Goal: Information Seeking & Learning: Learn about a topic

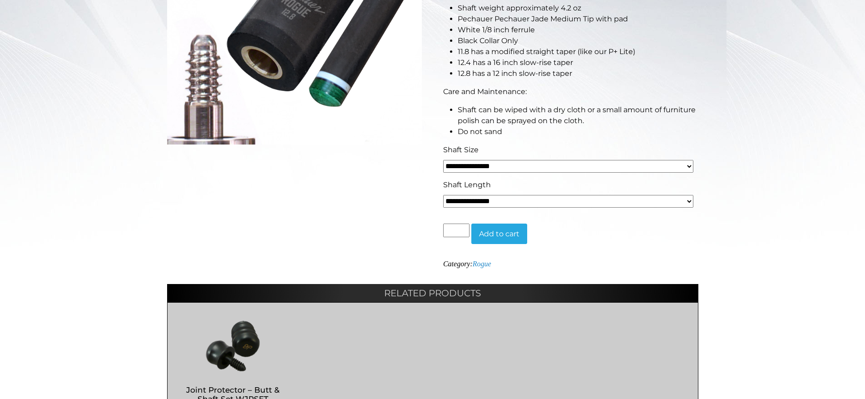
scroll to position [287, 0]
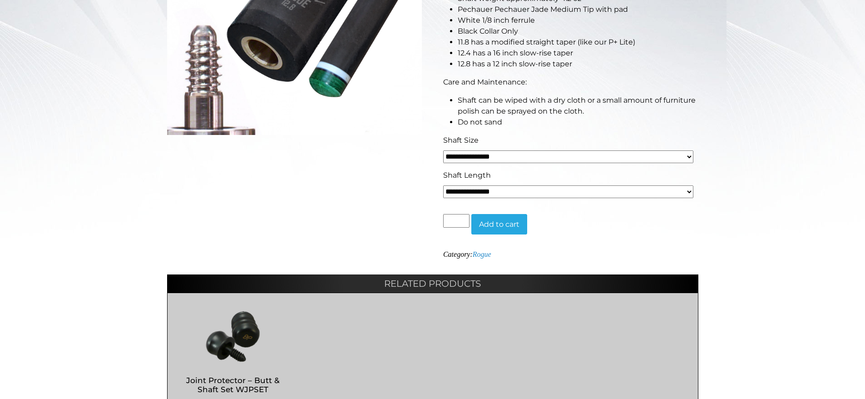
click at [689, 163] on select "**********" at bounding box center [568, 156] width 251 height 13
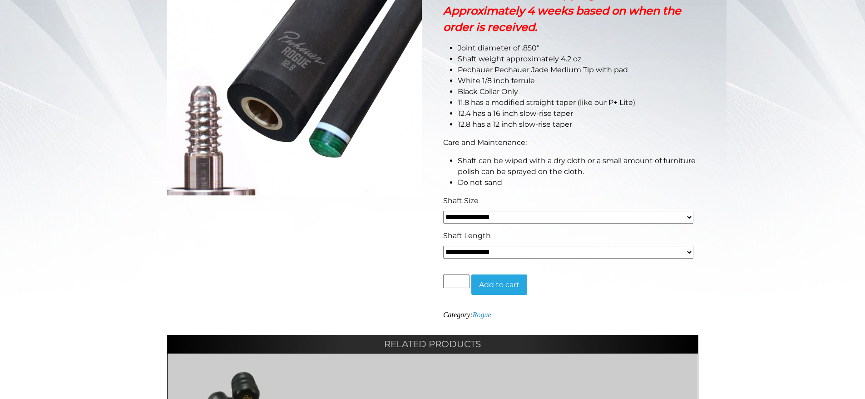
scroll to position [0, 0]
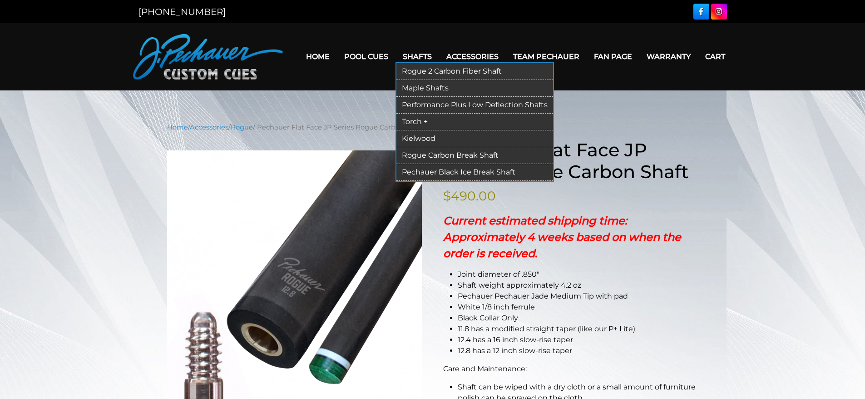
click at [444, 70] on link "Rogue 2 Carbon Fiber Shaft" at bounding box center [475, 71] width 157 height 17
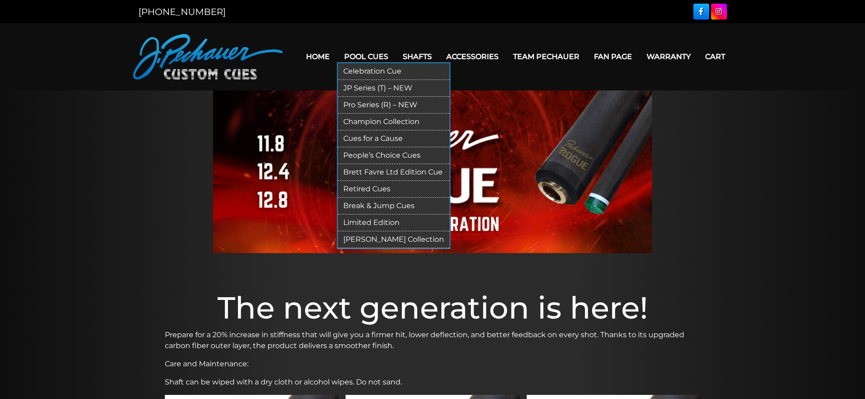
click at [387, 53] on link "Pool Cues" at bounding box center [366, 56] width 59 height 23
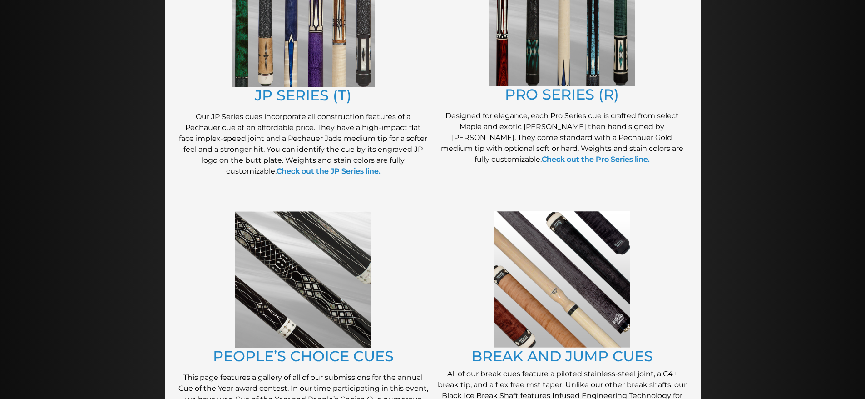
scroll to position [553, 0]
click at [295, 87] on img at bounding box center [304, 16] width 144 height 143
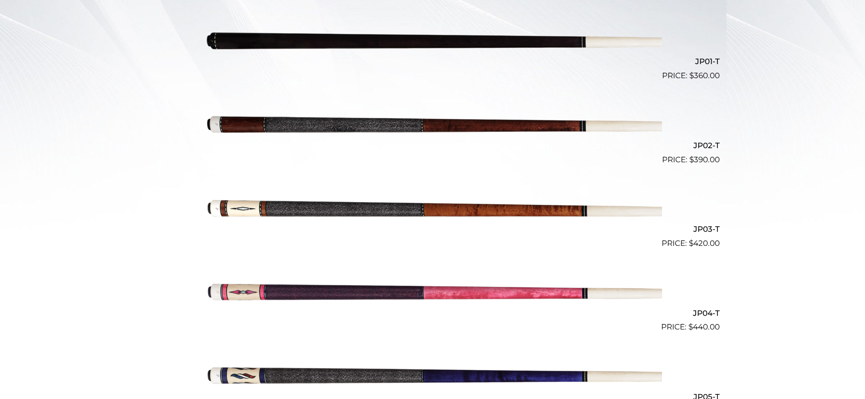
scroll to position [292, 0]
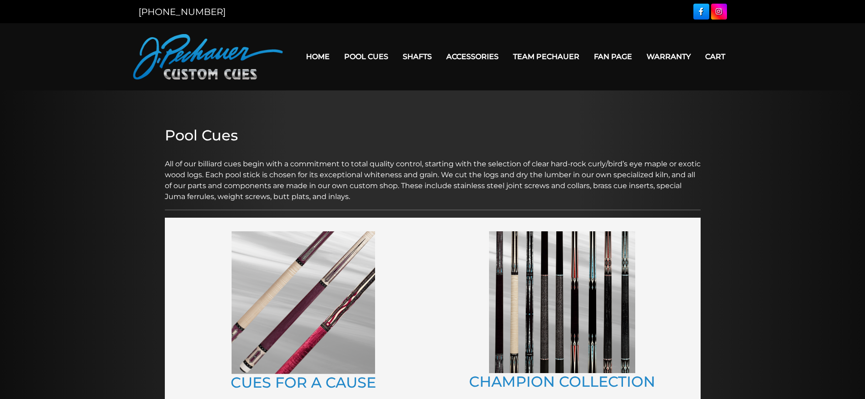
scroll to position [553, 0]
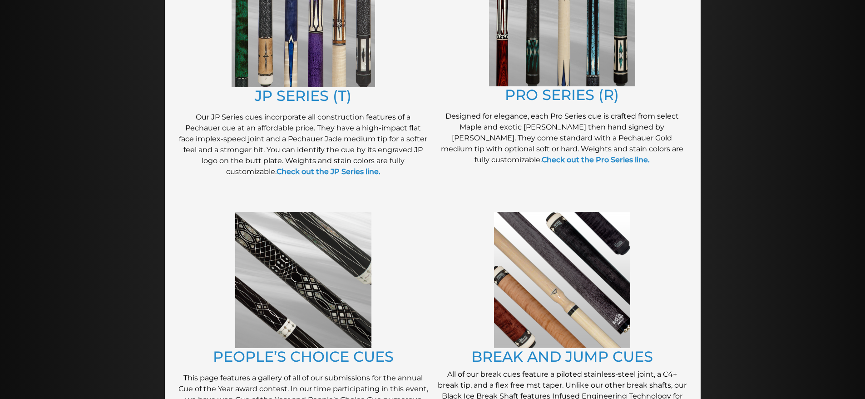
click at [268, 87] on img at bounding box center [304, 16] width 144 height 143
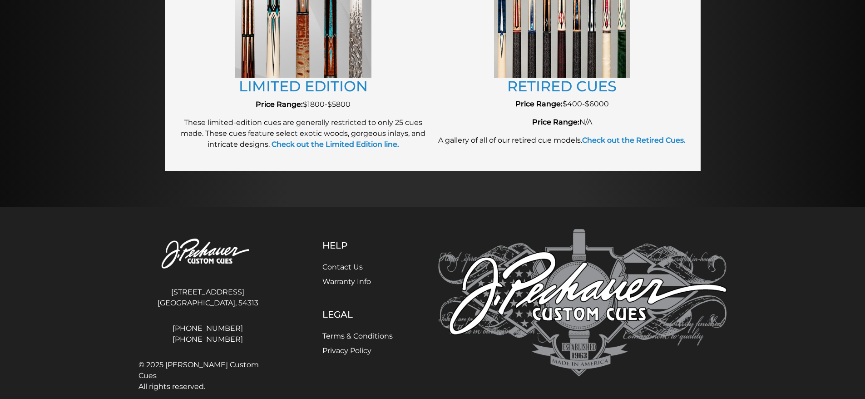
scroll to position [1106, 0]
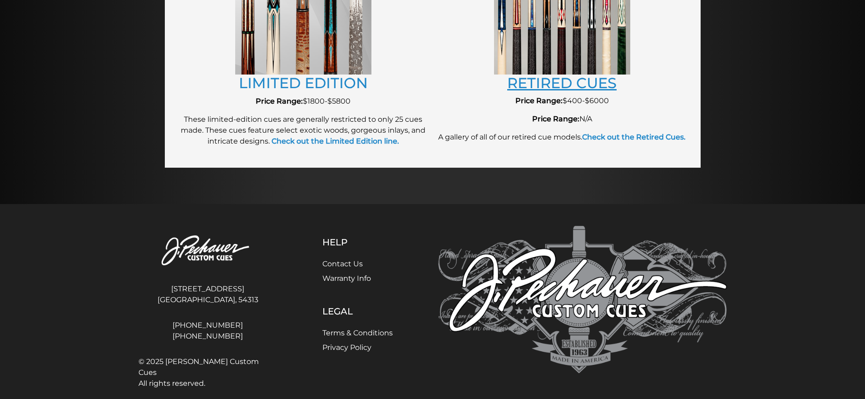
click at [546, 92] on link "RETIRED CUES" at bounding box center [561, 83] width 109 height 18
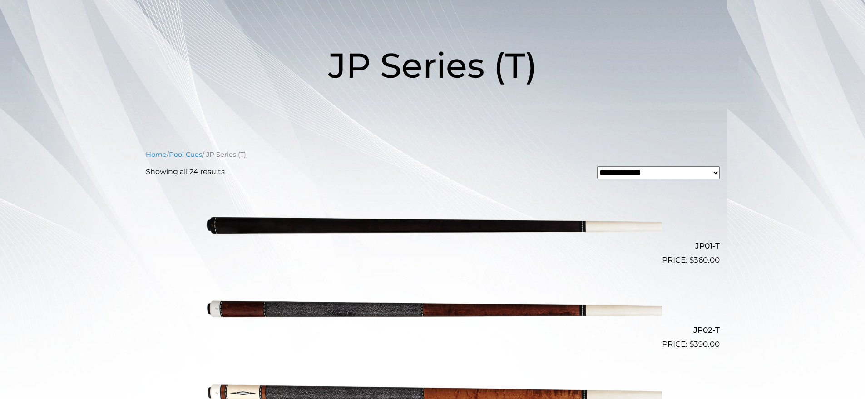
scroll to position [96, 0]
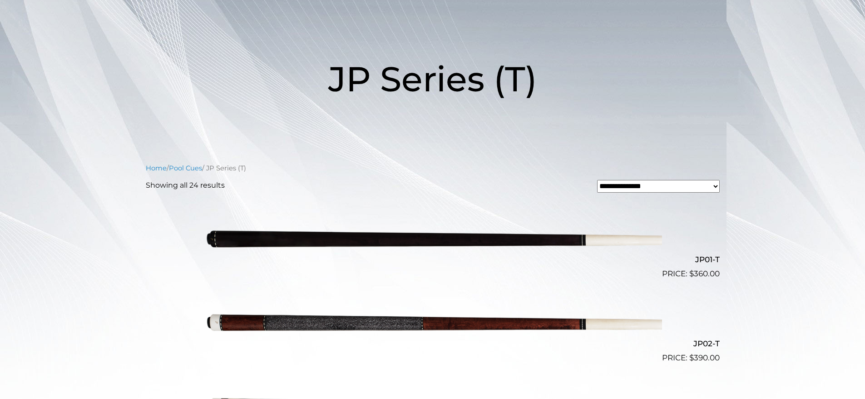
click at [706, 193] on select "**********" at bounding box center [658, 186] width 123 height 13
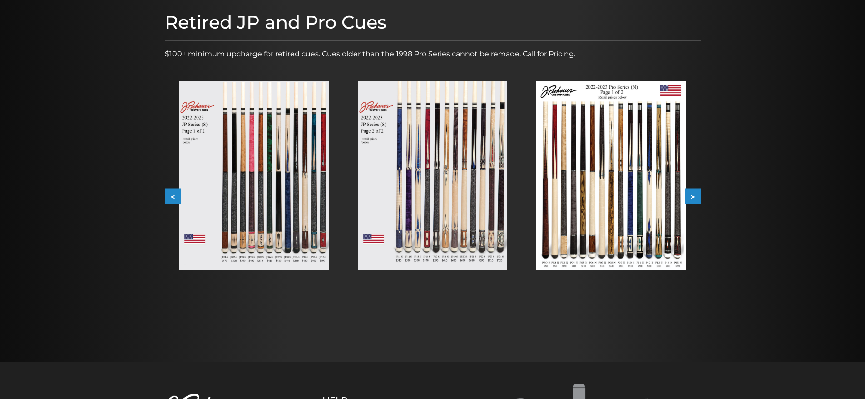
scroll to position [106, 0]
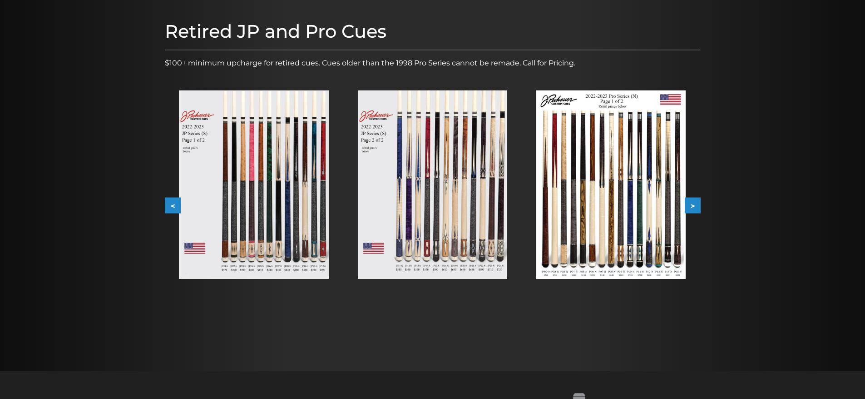
click at [472, 269] on img at bounding box center [432, 184] width 149 height 189
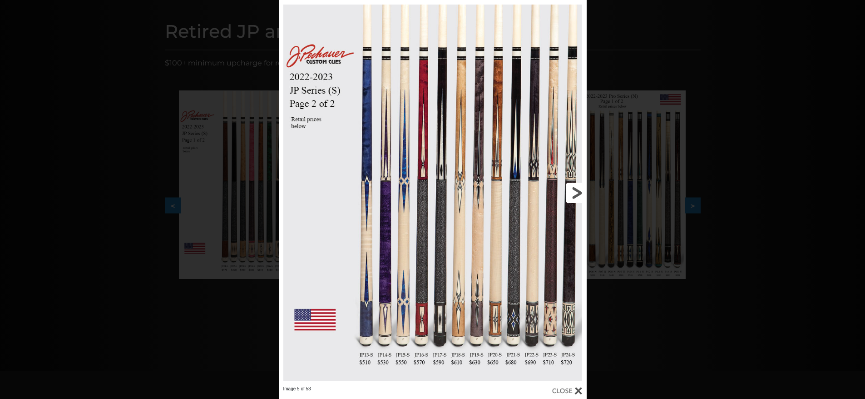
click at [578, 193] on link at bounding box center [517, 193] width 139 height 386
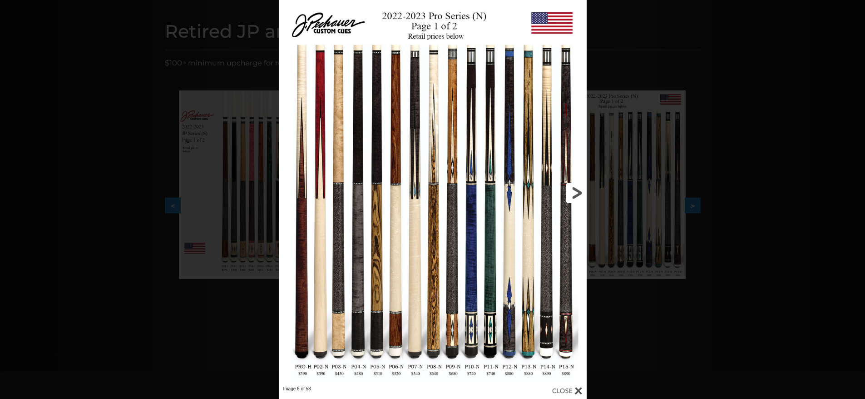
click at [579, 196] on link at bounding box center [517, 193] width 139 height 386
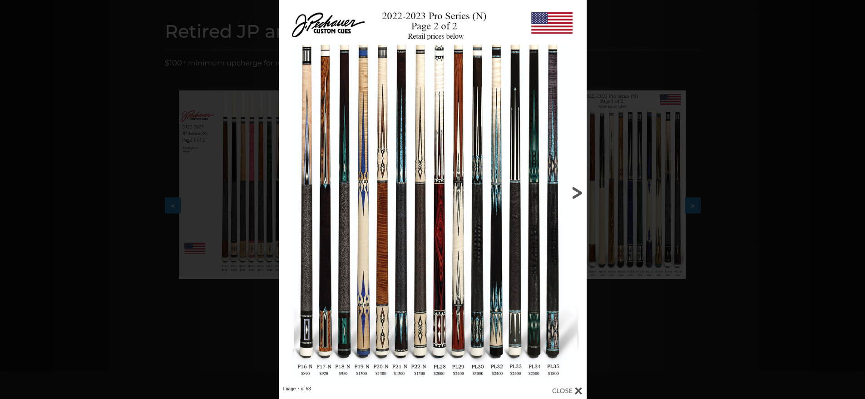
click at [579, 196] on link at bounding box center [517, 193] width 139 height 386
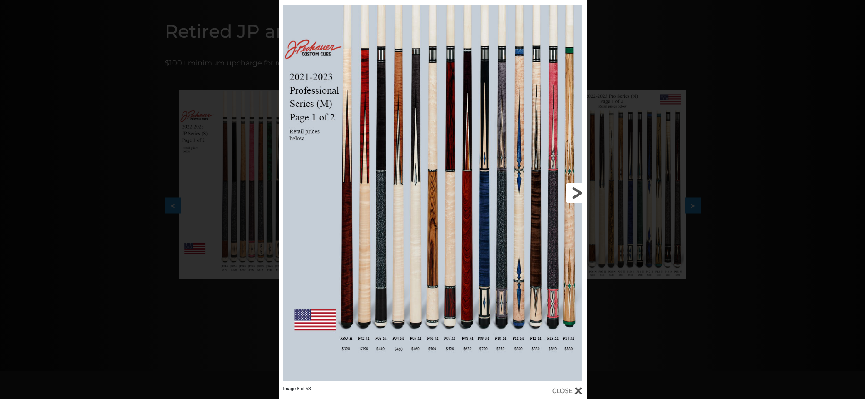
click at [578, 199] on link at bounding box center [517, 193] width 139 height 386
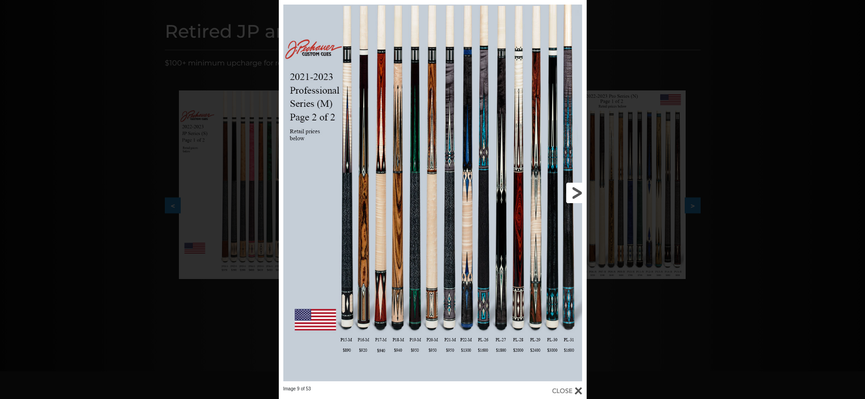
click at [574, 193] on link at bounding box center [517, 193] width 139 height 386
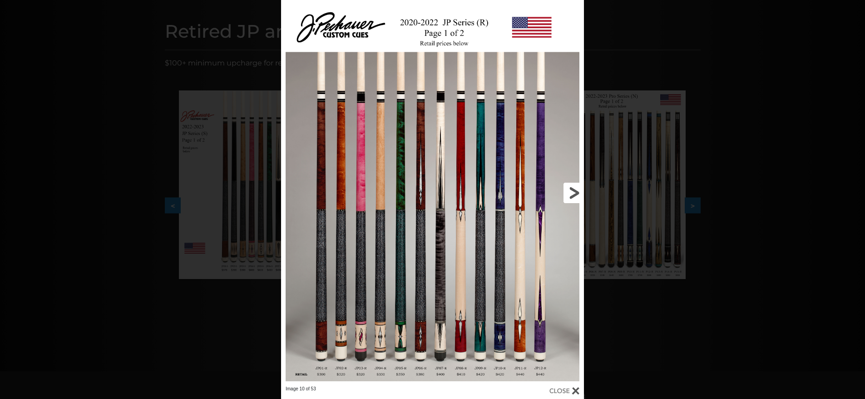
click at [576, 198] on link at bounding box center [516, 193] width 136 height 386
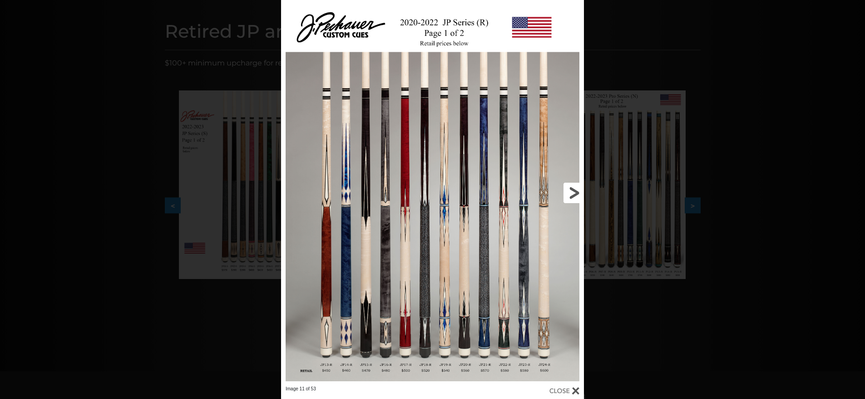
click at [576, 198] on link at bounding box center [516, 193] width 136 height 386
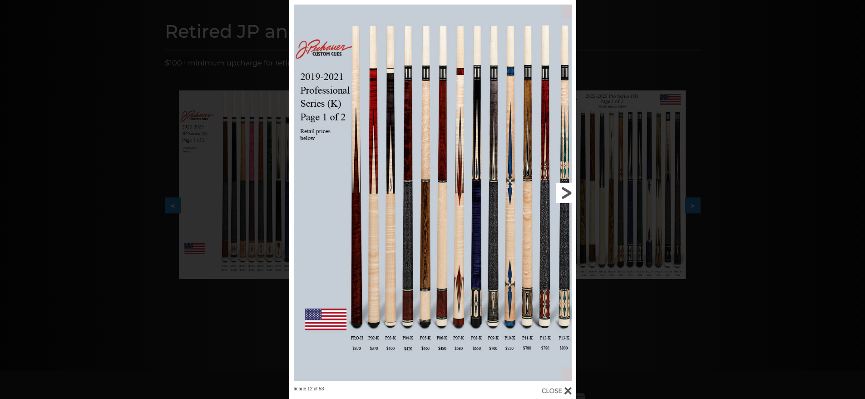
click at [573, 195] on link at bounding box center [511, 193] width 129 height 386
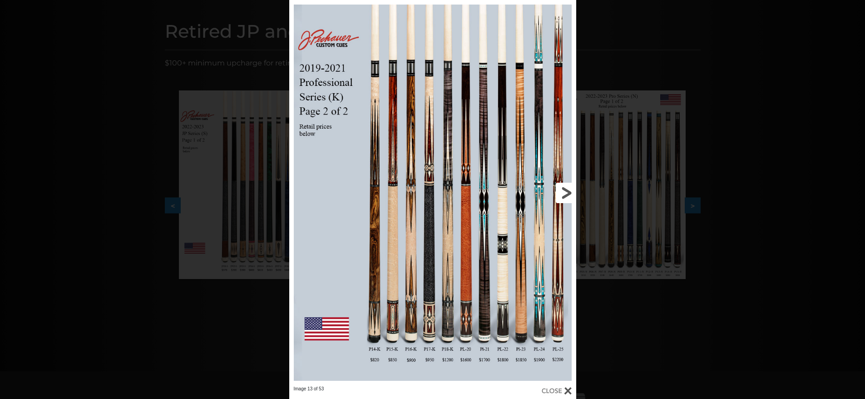
click at [564, 194] on link at bounding box center [511, 193] width 129 height 386
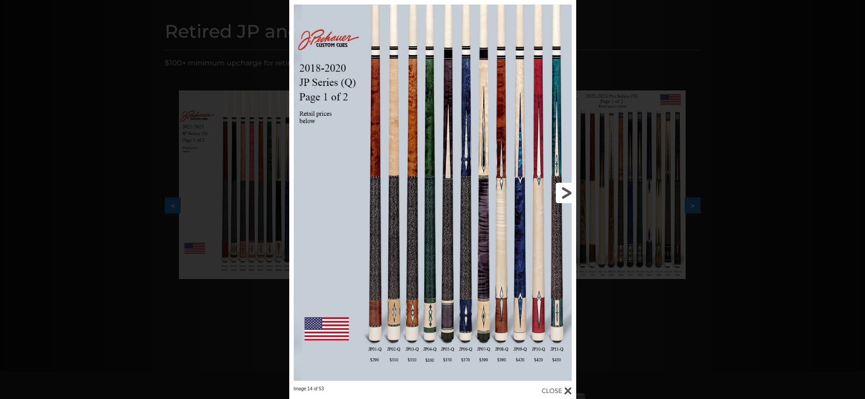
click at [564, 194] on link at bounding box center [511, 193] width 129 height 386
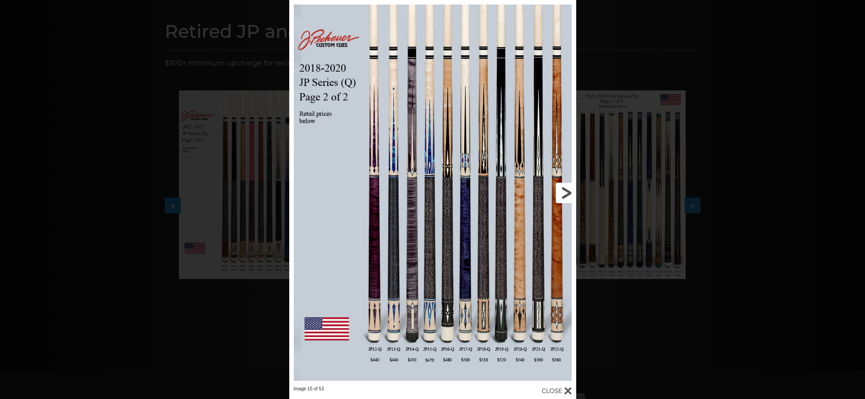
click at [564, 194] on link at bounding box center [511, 193] width 129 height 386
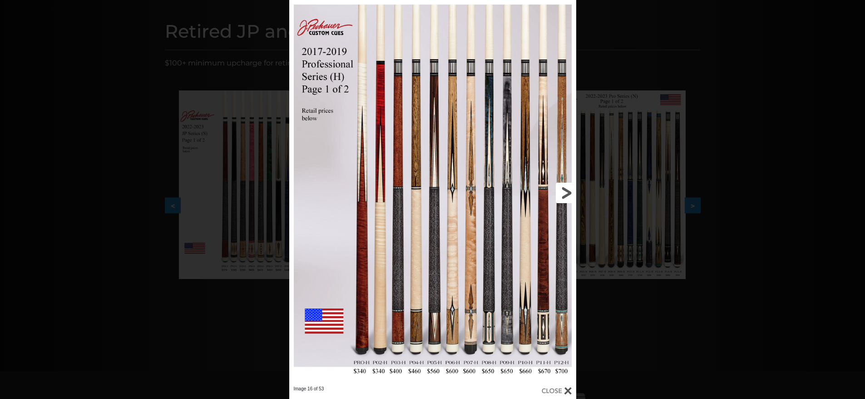
click at [564, 194] on link at bounding box center [511, 193] width 129 height 386
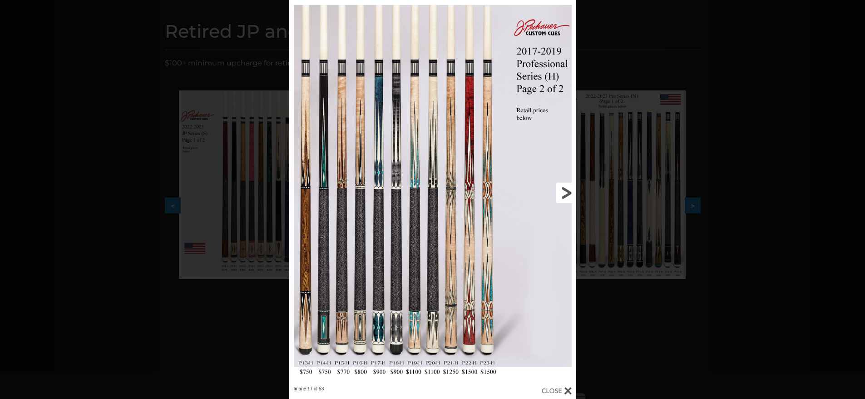
click at [564, 194] on link at bounding box center [511, 193] width 129 height 386
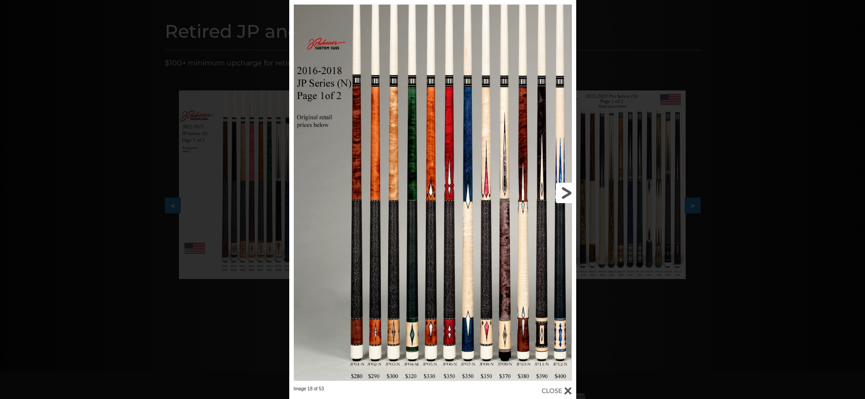
click at [564, 194] on link at bounding box center [511, 193] width 129 height 386
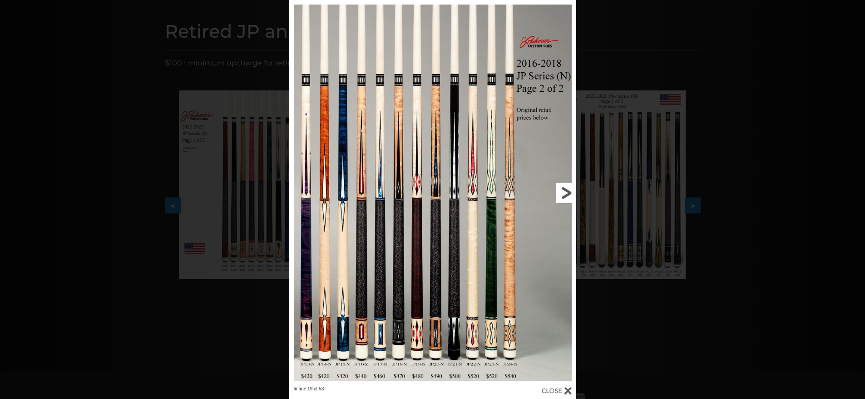
click at [564, 194] on link at bounding box center [511, 193] width 129 height 386
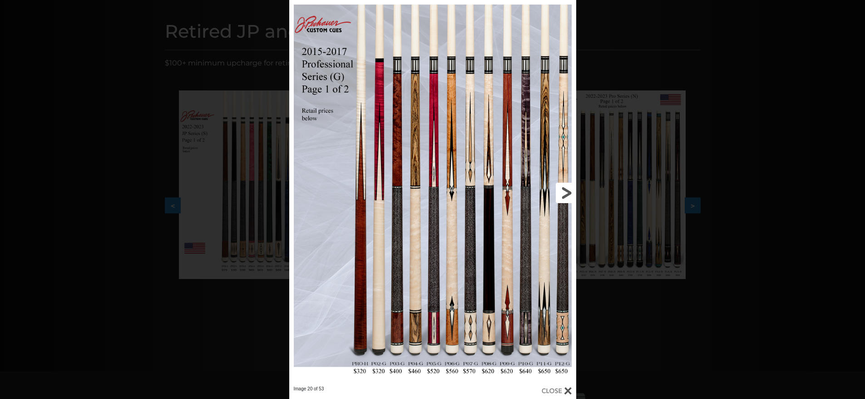
click at [564, 194] on link at bounding box center [511, 193] width 129 height 386
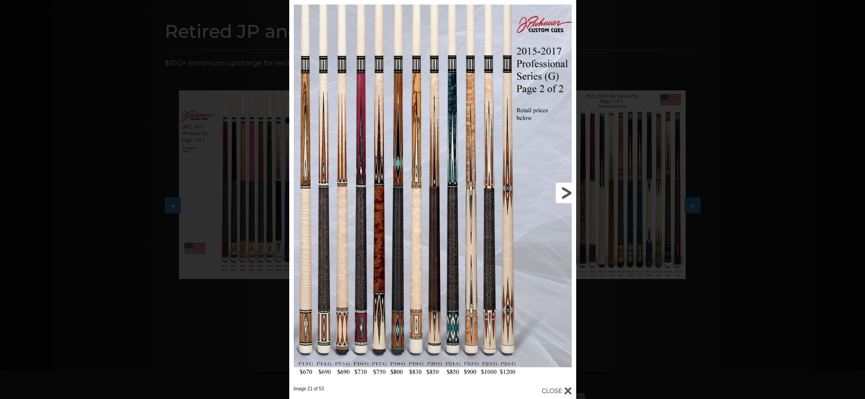
click at [564, 194] on link at bounding box center [511, 193] width 129 height 386
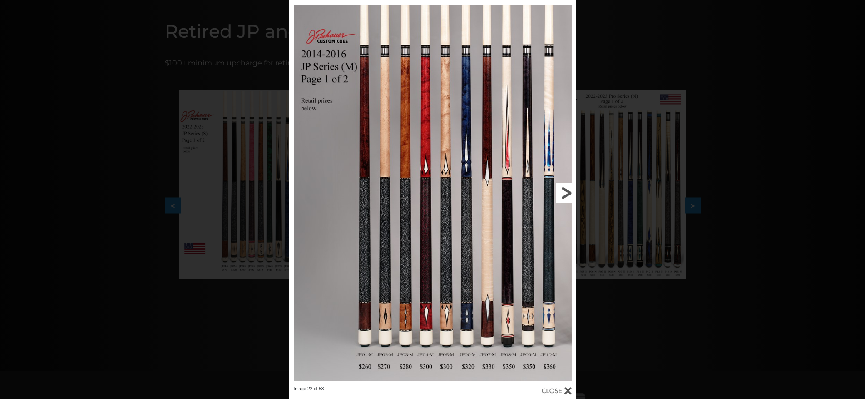
click at [564, 194] on link at bounding box center [511, 193] width 129 height 386
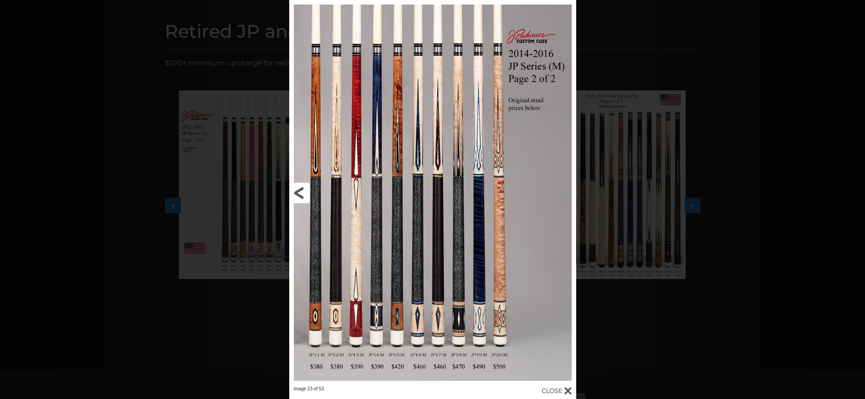
click at [377, 318] on link at bounding box center [353, 193] width 129 height 386
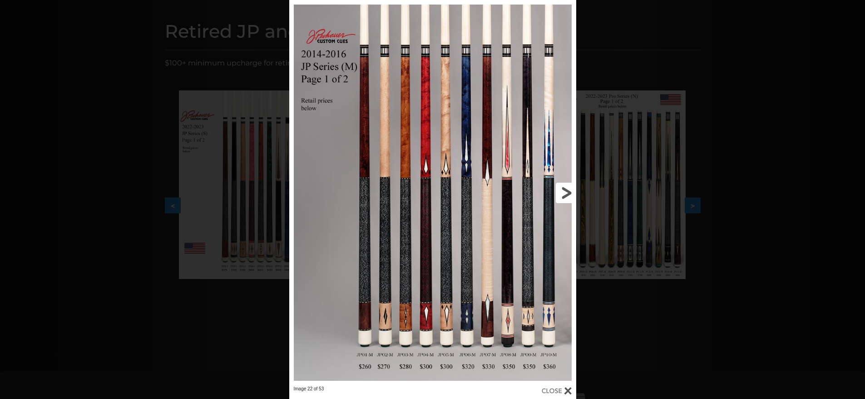
click at [566, 194] on link at bounding box center [511, 193] width 129 height 386
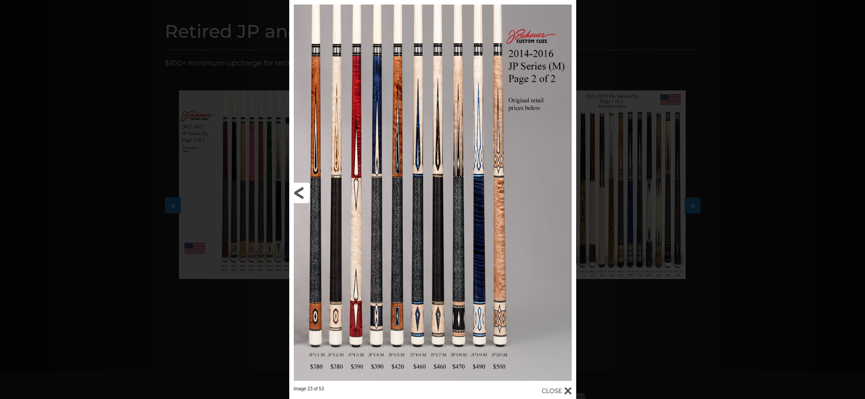
click at [298, 192] on link at bounding box center [353, 193] width 129 height 386
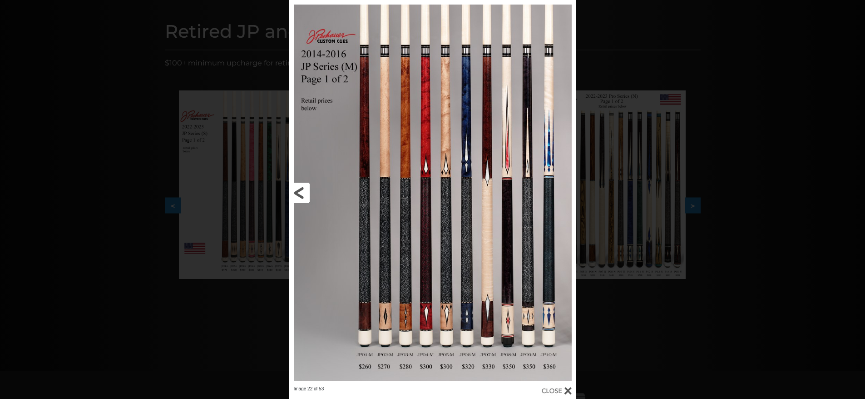
click at [298, 192] on link at bounding box center [353, 193] width 129 height 386
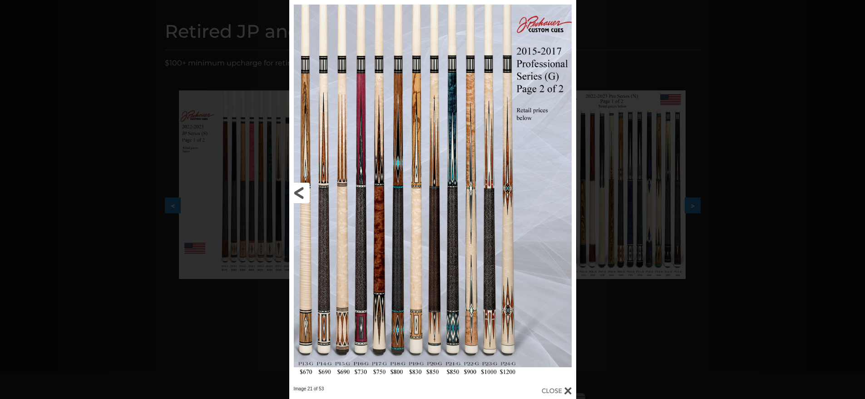
click at [298, 192] on link at bounding box center [353, 193] width 129 height 386
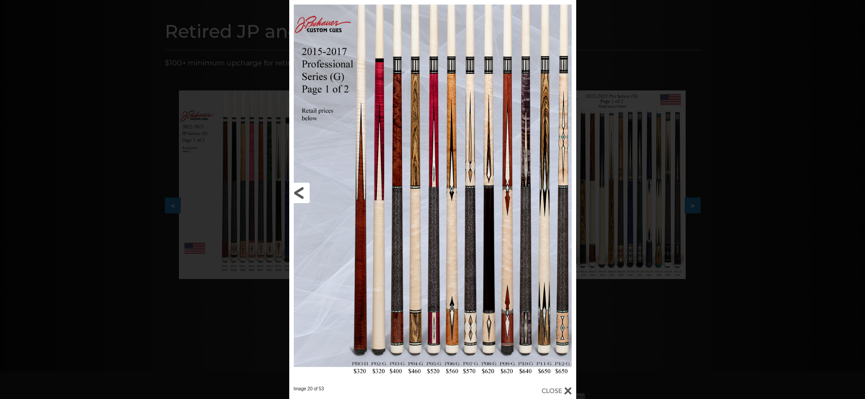
click at [302, 188] on link at bounding box center [353, 193] width 129 height 386
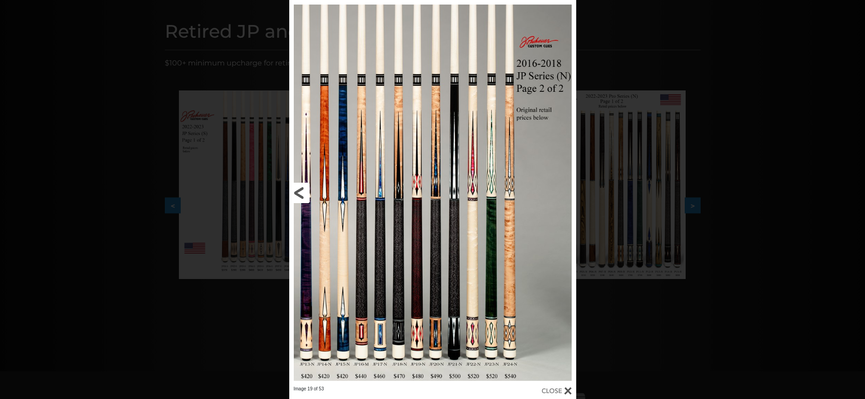
click at [301, 193] on link at bounding box center [353, 193] width 129 height 386
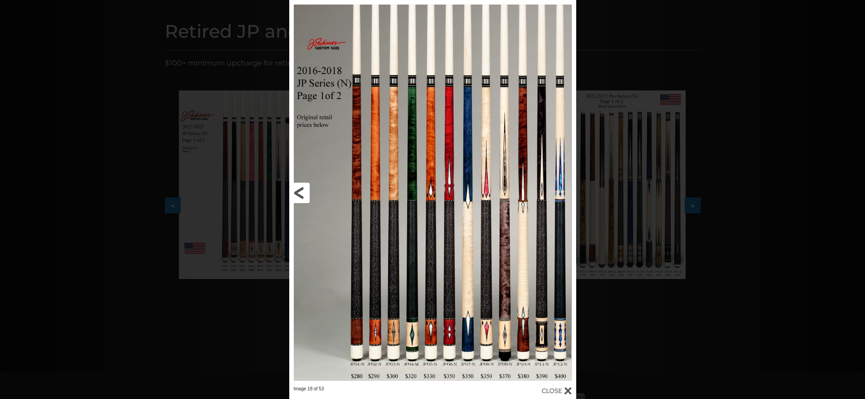
click at [301, 193] on link at bounding box center [353, 193] width 129 height 386
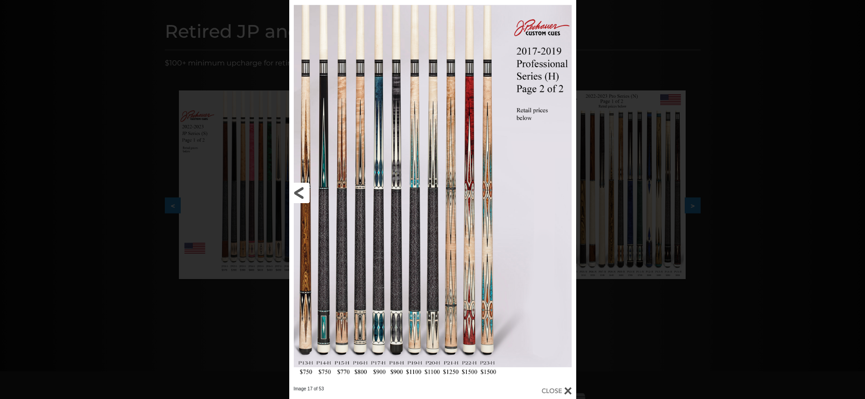
click at [301, 193] on link at bounding box center [353, 193] width 129 height 386
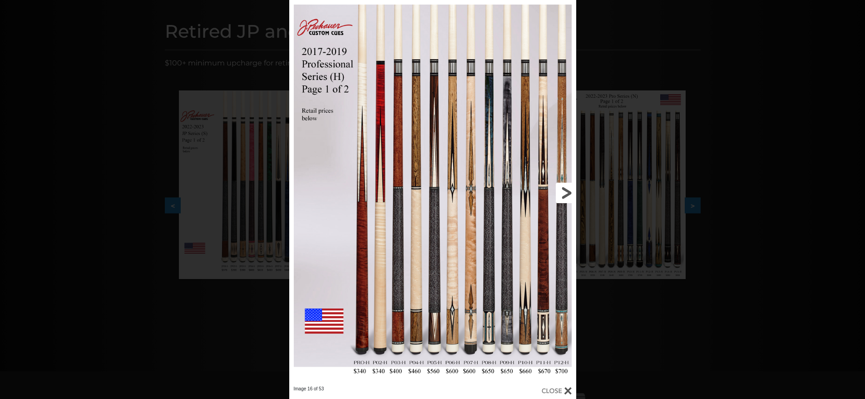
click at [559, 194] on link at bounding box center [511, 193] width 129 height 386
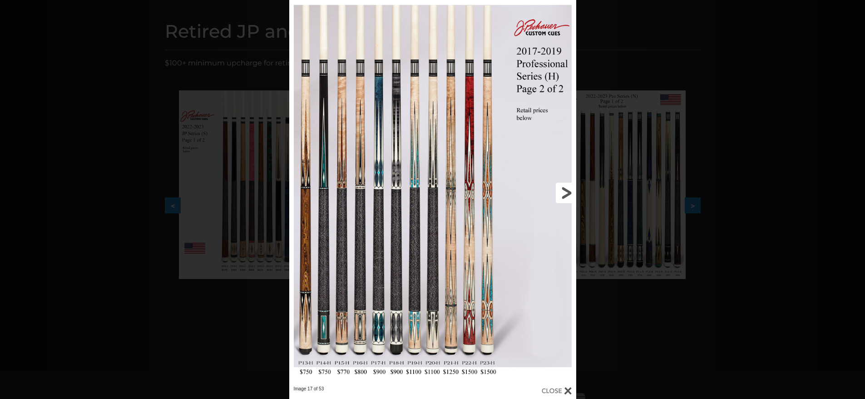
click at [564, 193] on link at bounding box center [511, 193] width 129 height 386
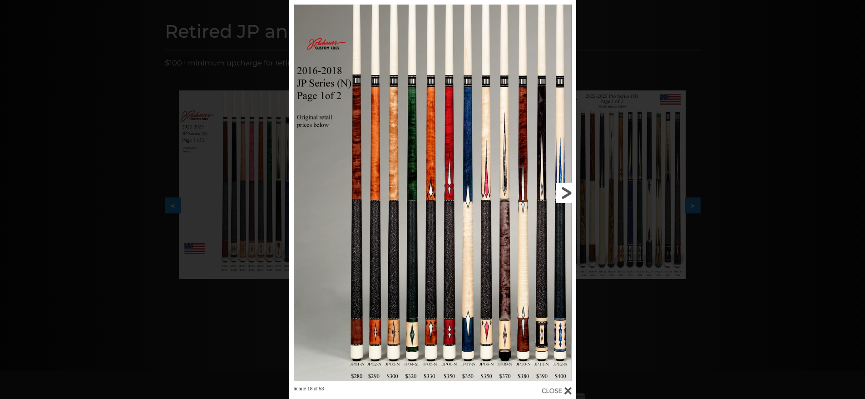
click at [564, 193] on link at bounding box center [511, 193] width 129 height 386
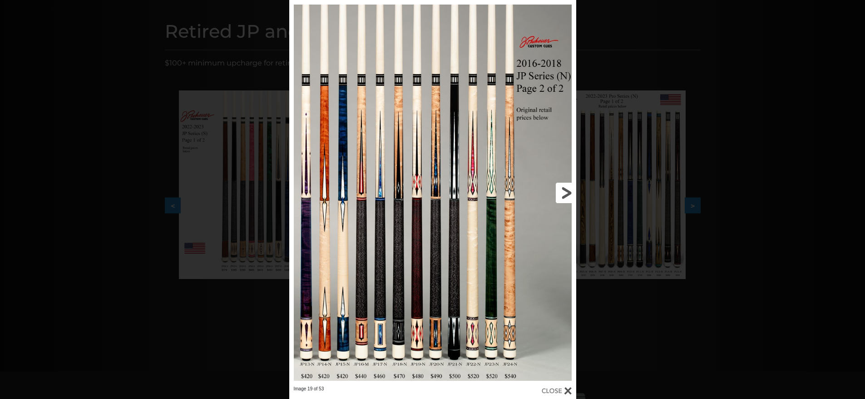
click at [564, 193] on link at bounding box center [511, 193] width 129 height 386
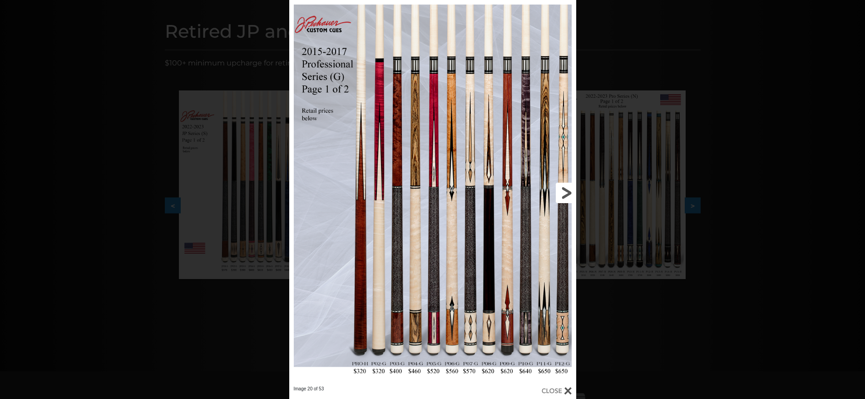
click at [564, 193] on link at bounding box center [511, 193] width 129 height 386
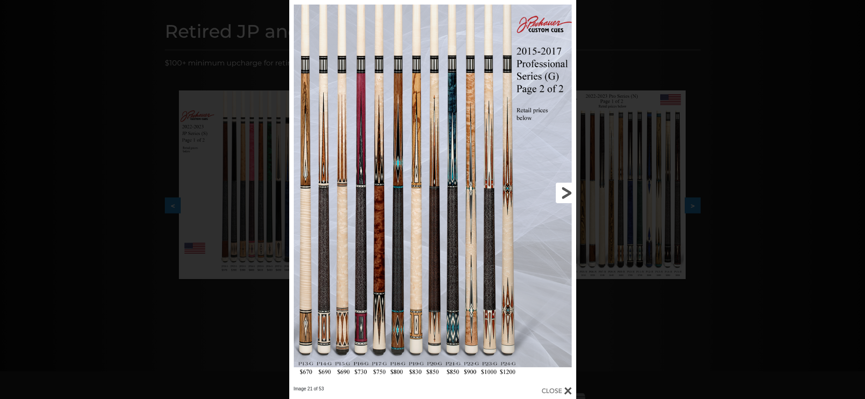
click at [564, 193] on link at bounding box center [511, 193] width 129 height 386
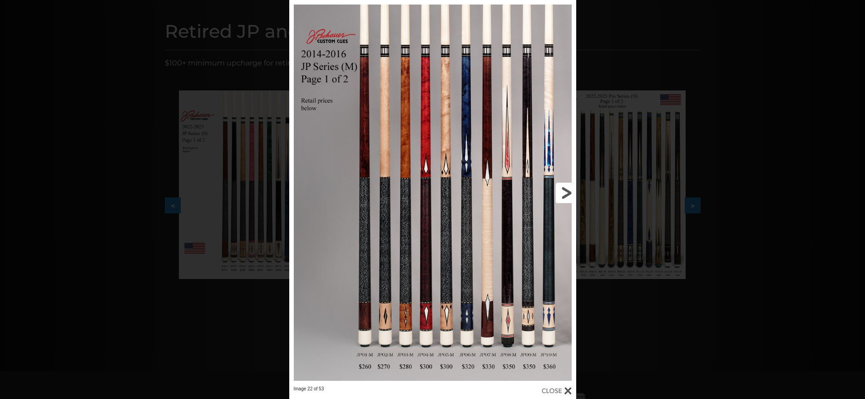
click at [564, 193] on link at bounding box center [511, 193] width 129 height 386
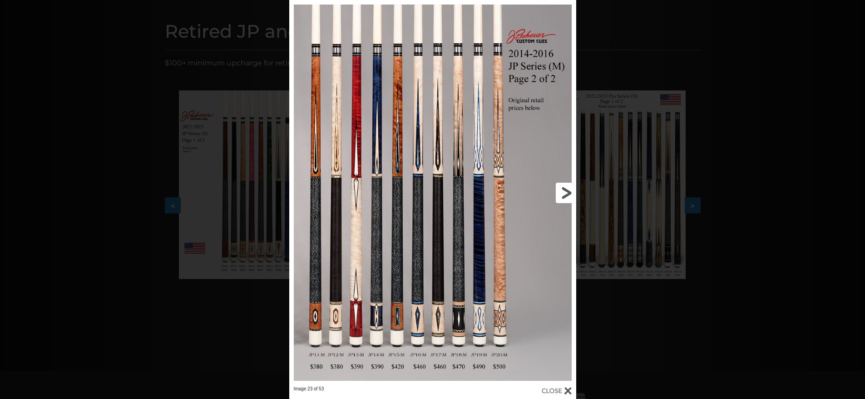
click at [564, 193] on link at bounding box center [511, 193] width 129 height 386
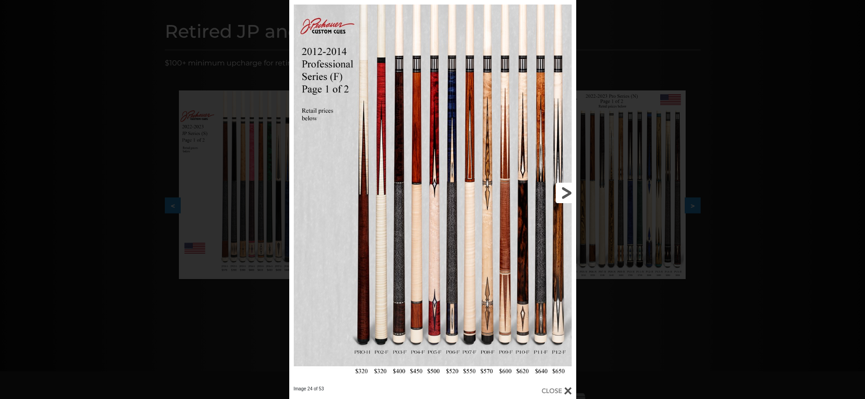
click at [564, 193] on link at bounding box center [511, 193] width 129 height 386
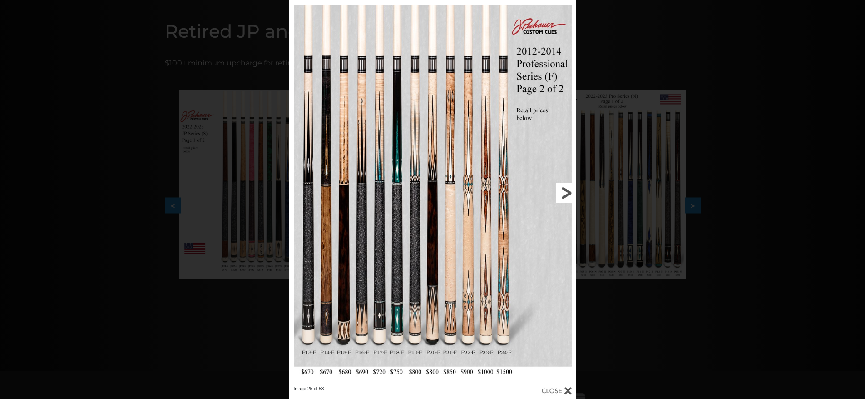
click at [564, 193] on link at bounding box center [511, 193] width 129 height 386
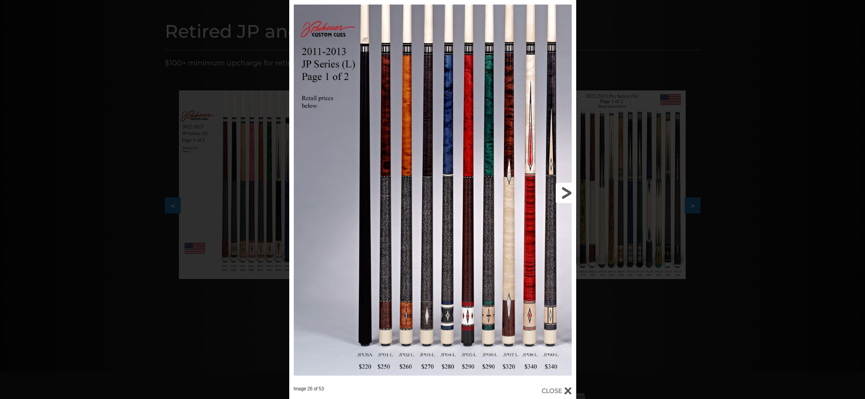
click at [564, 193] on link at bounding box center [511, 193] width 129 height 386
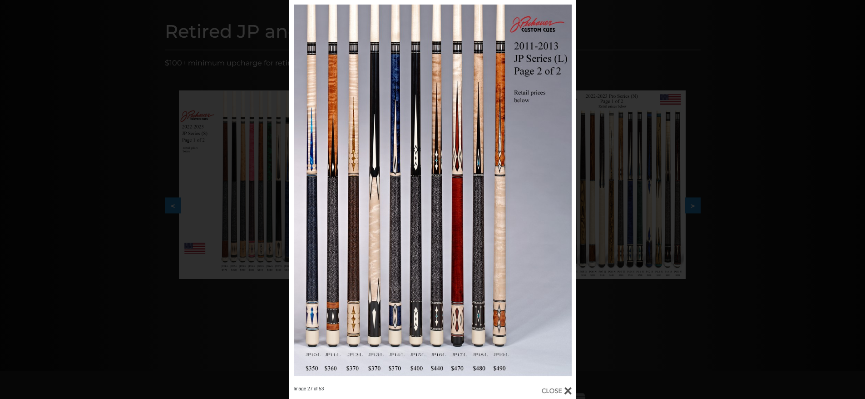
click at [569, 391] on div at bounding box center [557, 391] width 30 height 10
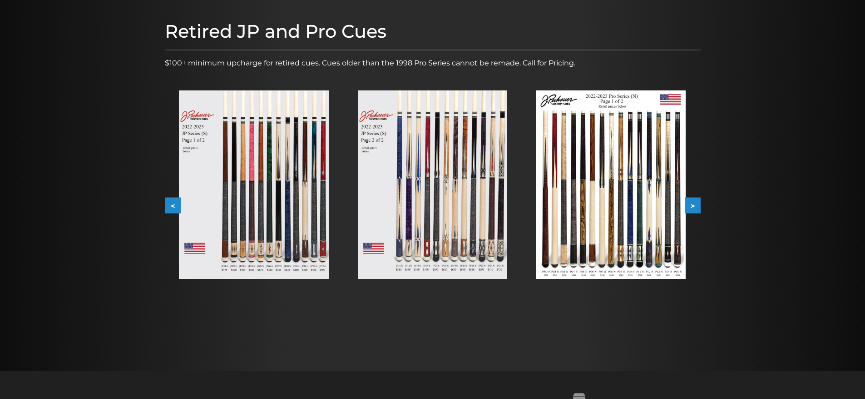
click at [249, 206] on img at bounding box center [253, 184] width 149 height 189
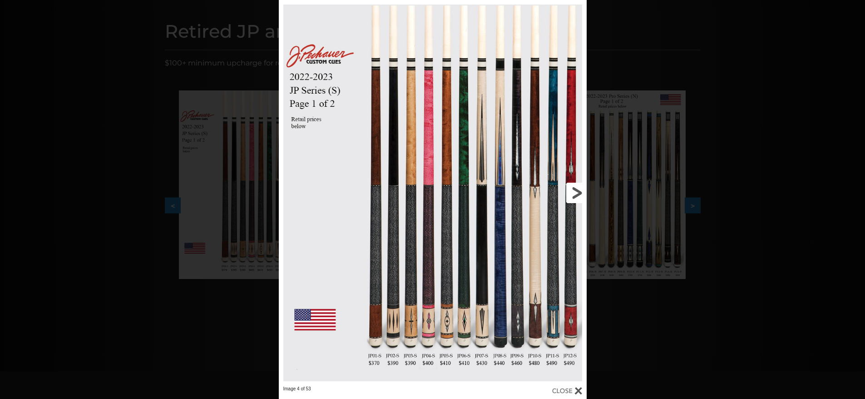
click at [580, 191] on link at bounding box center [517, 193] width 139 height 386
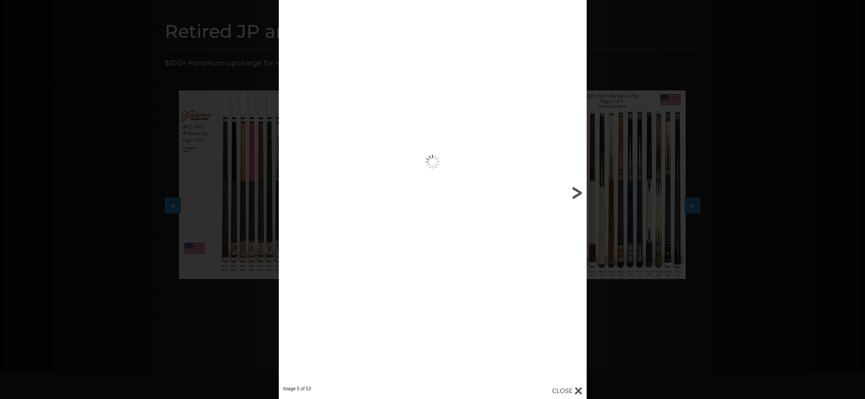
click at [580, 191] on link at bounding box center [517, 193] width 139 height 386
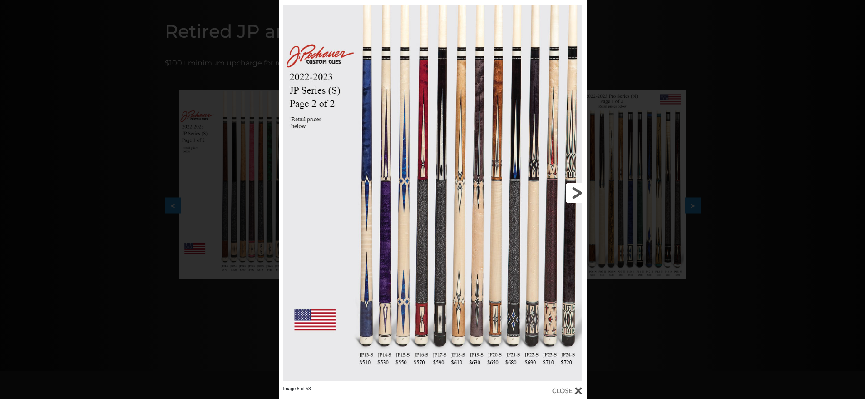
click at [580, 191] on link at bounding box center [517, 193] width 139 height 386
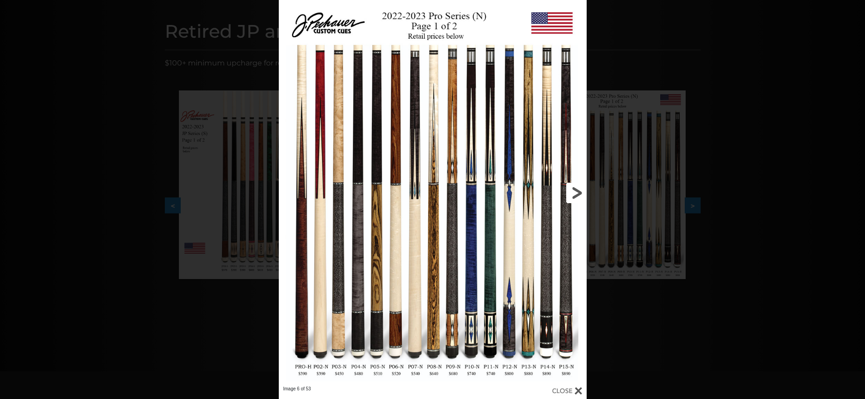
click at [580, 191] on link at bounding box center [517, 193] width 139 height 386
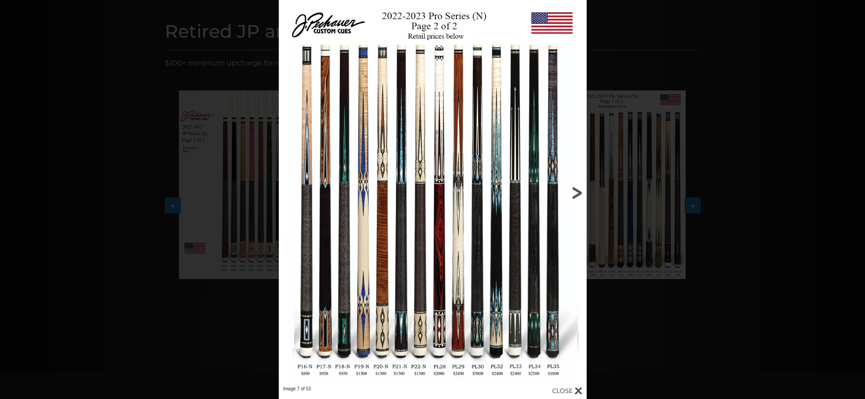
click at [580, 191] on link at bounding box center [517, 193] width 139 height 386
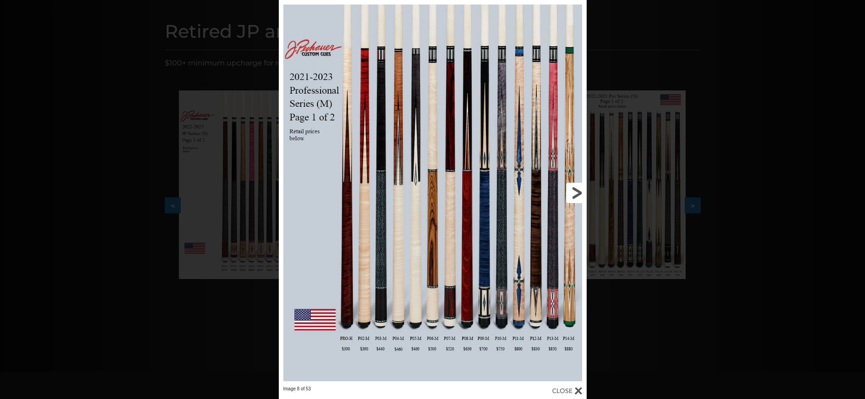
click at [580, 191] on link at bounding box center [517, 193] width 139 height 386
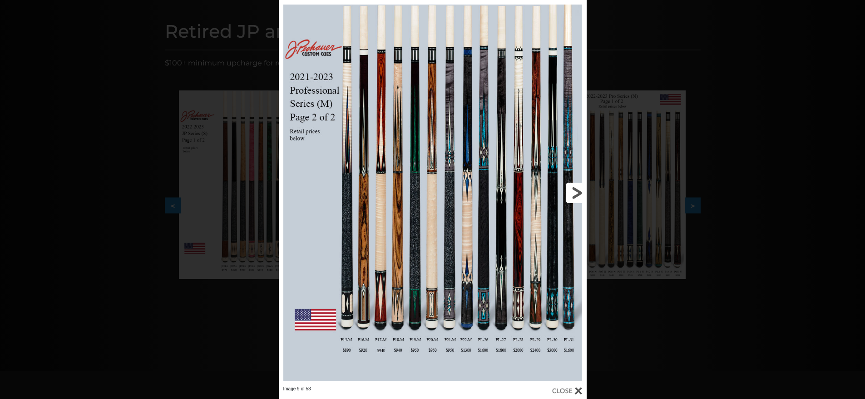
click at [580, 191] on link at bounding box center [517, 193] width 139 height 386
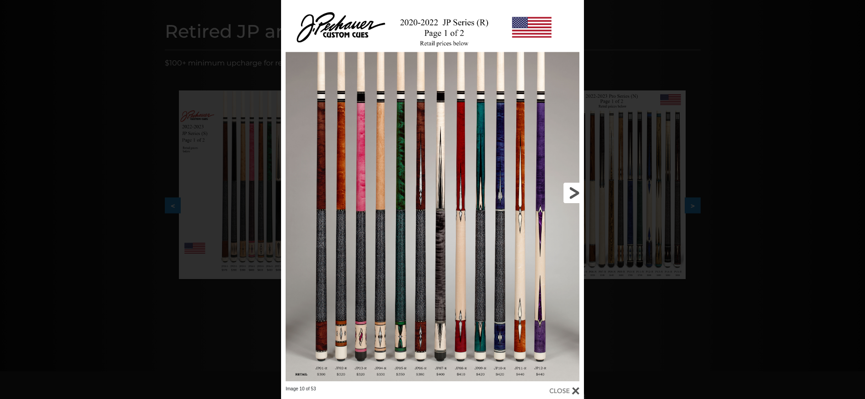
click at [580, 191] on link at bounding box center [516, 193] width 136 height 386
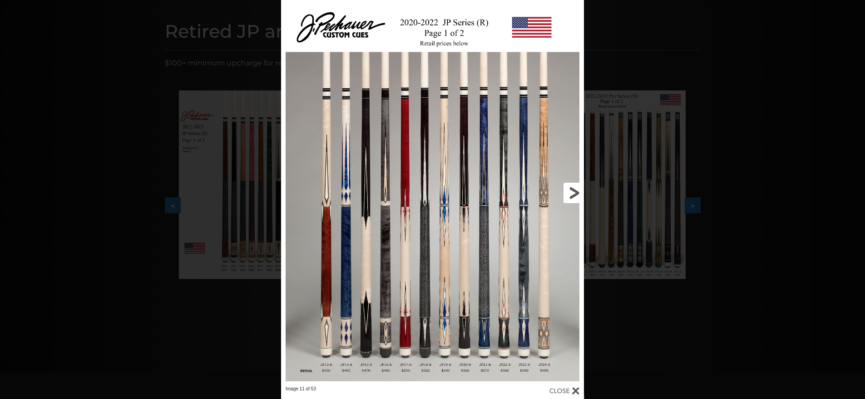
click at [580, 191] on link at bounding box center [516, 193] width 136 height 386
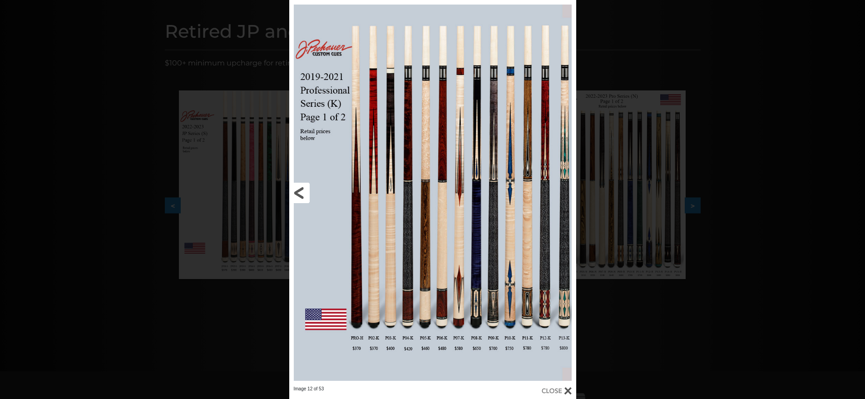
click at [293, 190] on link at bounding box center [353, 193] width 129 height 386
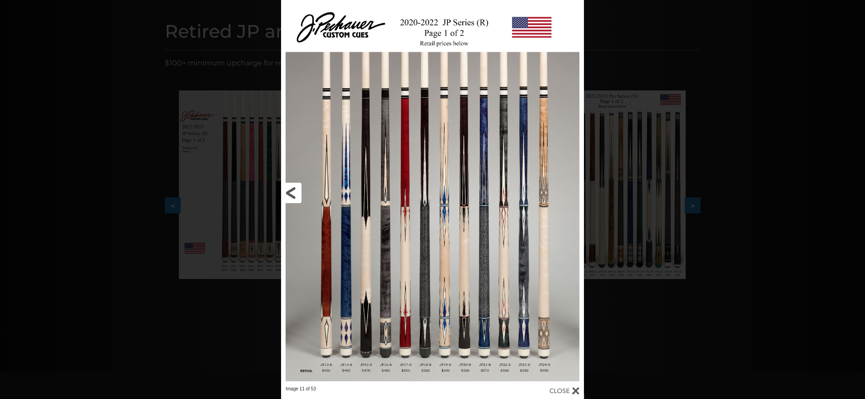
drag, startPoint x: 387, startPoint y: 335, endPoint x: 388, endPoint y: 340, distance: 4.6
click at [388, 340] on link at bounding box center [349, 193] width 136 height 386
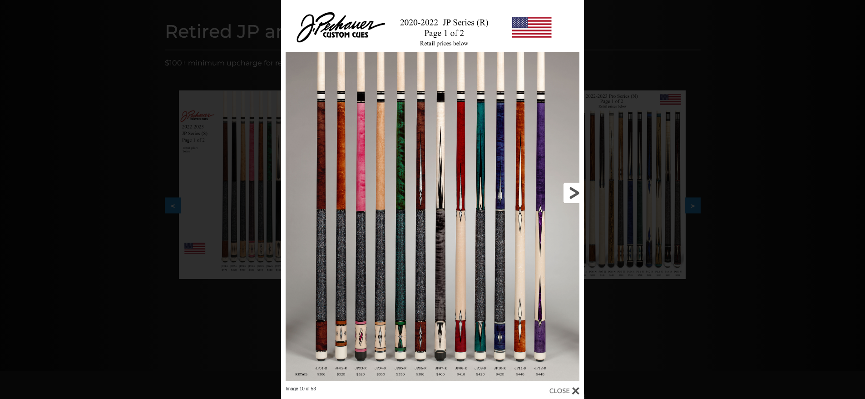
click at [575, 189] on link at bounding box center [516, 193] width 136 height 386
